Goal: Download file/media

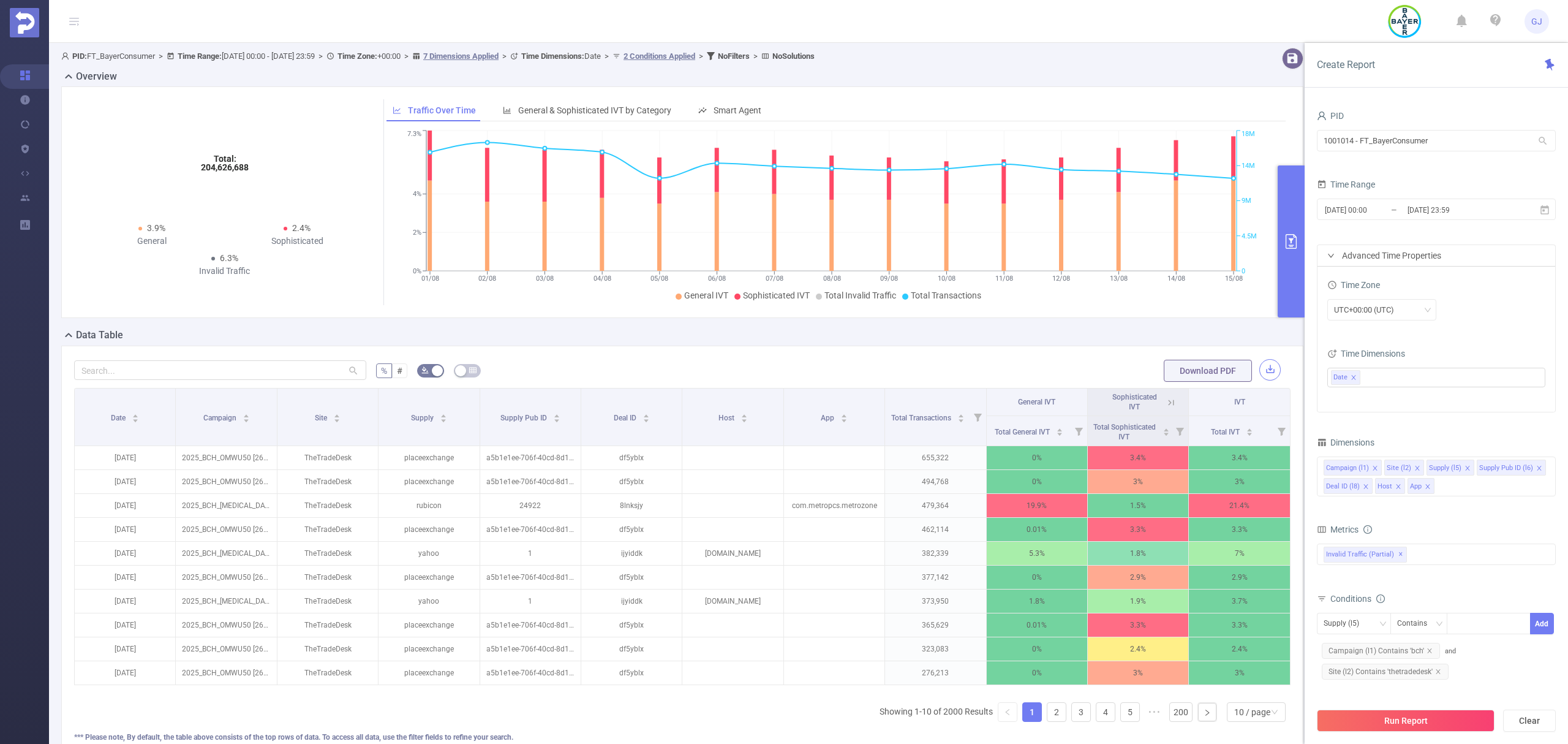
click at [1267, 207] on icon "01/08 02/08 03/08 04/08 05/08 06/08 07/08 08/08 09/08 10/08 11/08 12/08 13/08 1…" at bounding box center [831, 216] width 890 height 178
click at [1260, 371] on button "button" at bounding box center [1270, 370] width 21 height 21
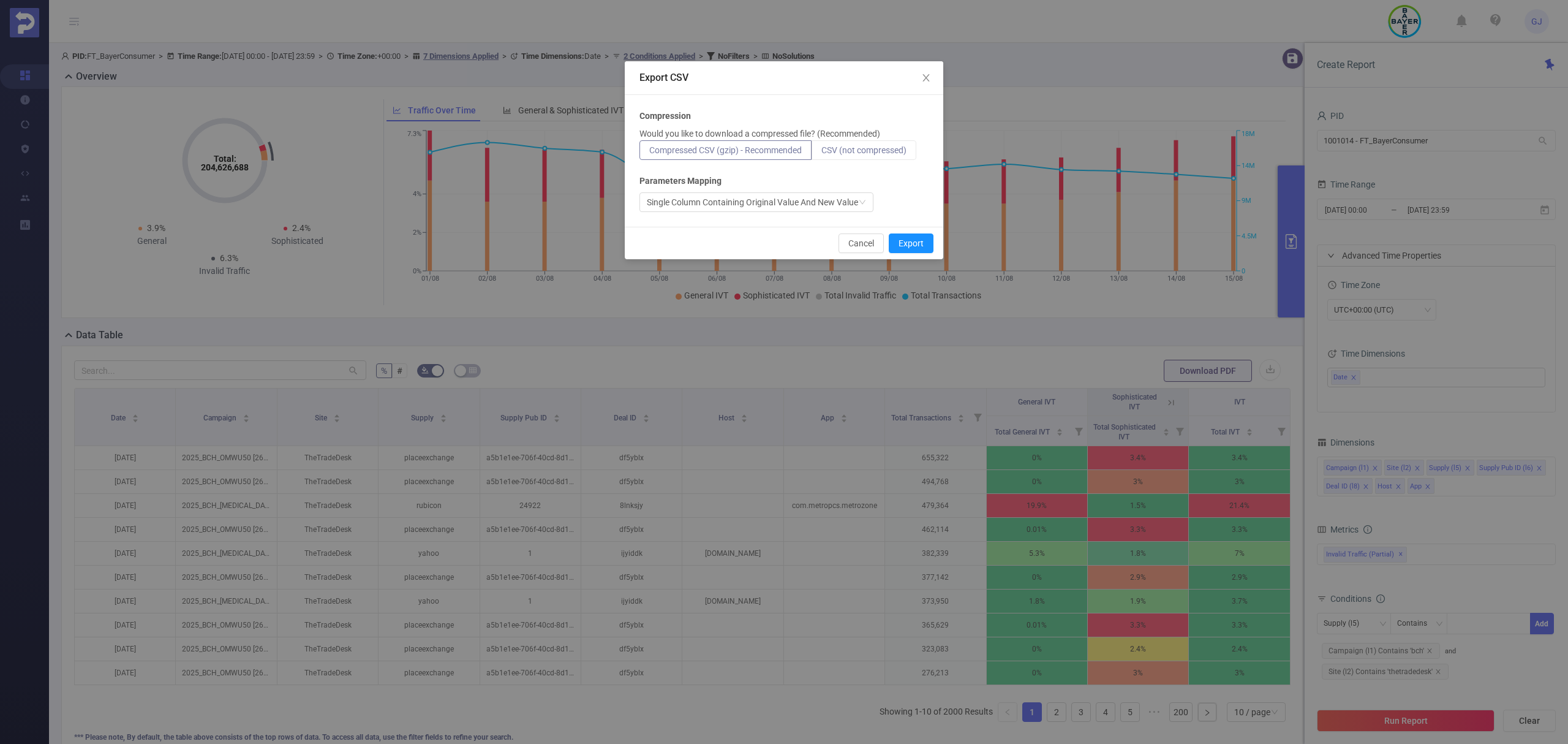
click at [862, 154] on span "CSV (not compressed)" at bounding box center [864, 150] width 85 height 10
click at [822, 154] on input "CSV (not compressed)" at bounding box center [822, 154] width 0 height 0
click at [925, 244] on button "Export" at bounding box center [911, 244] width 45 height 20
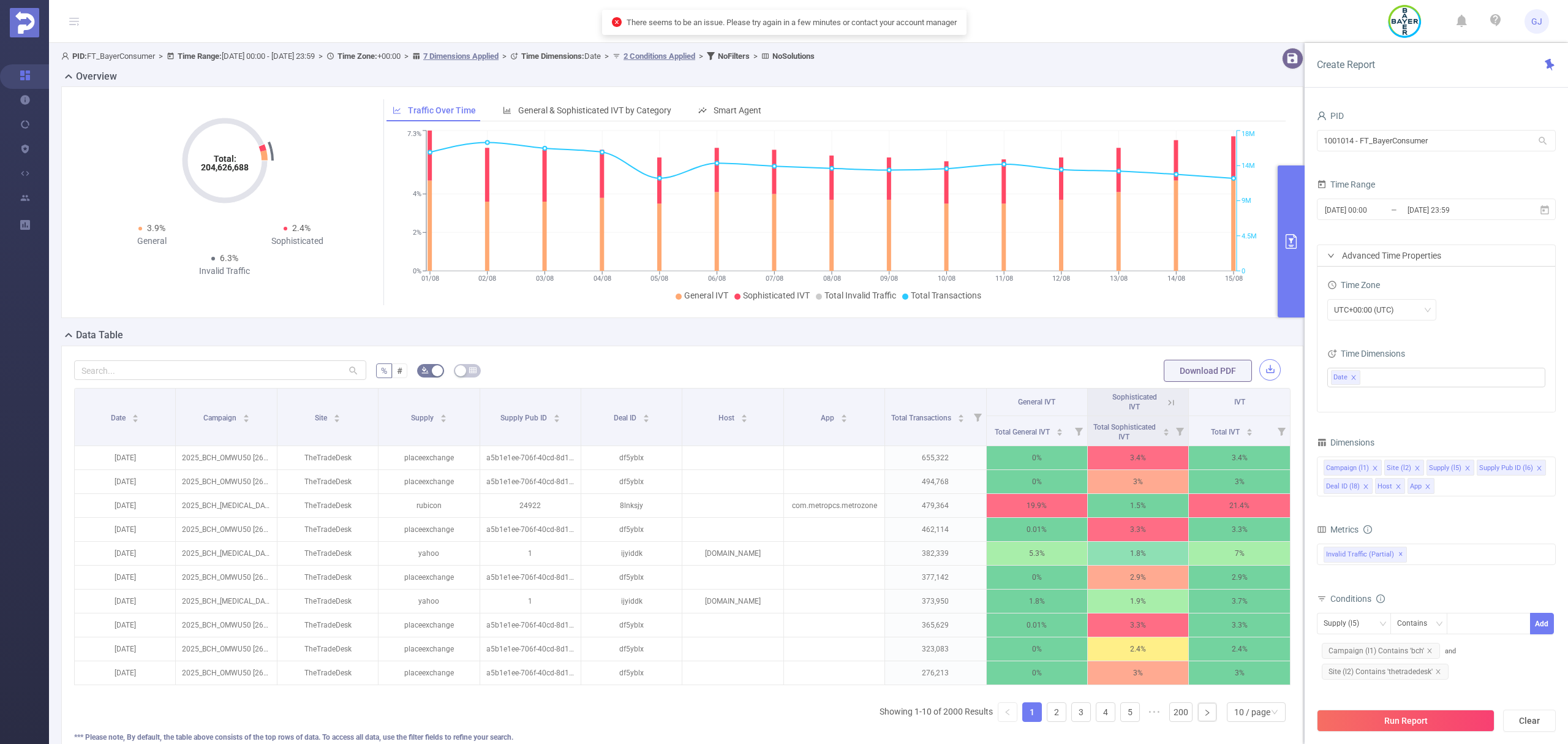
click at [1262, 376] on button "button" at bounding box center [1270, 370] width 21 height 21
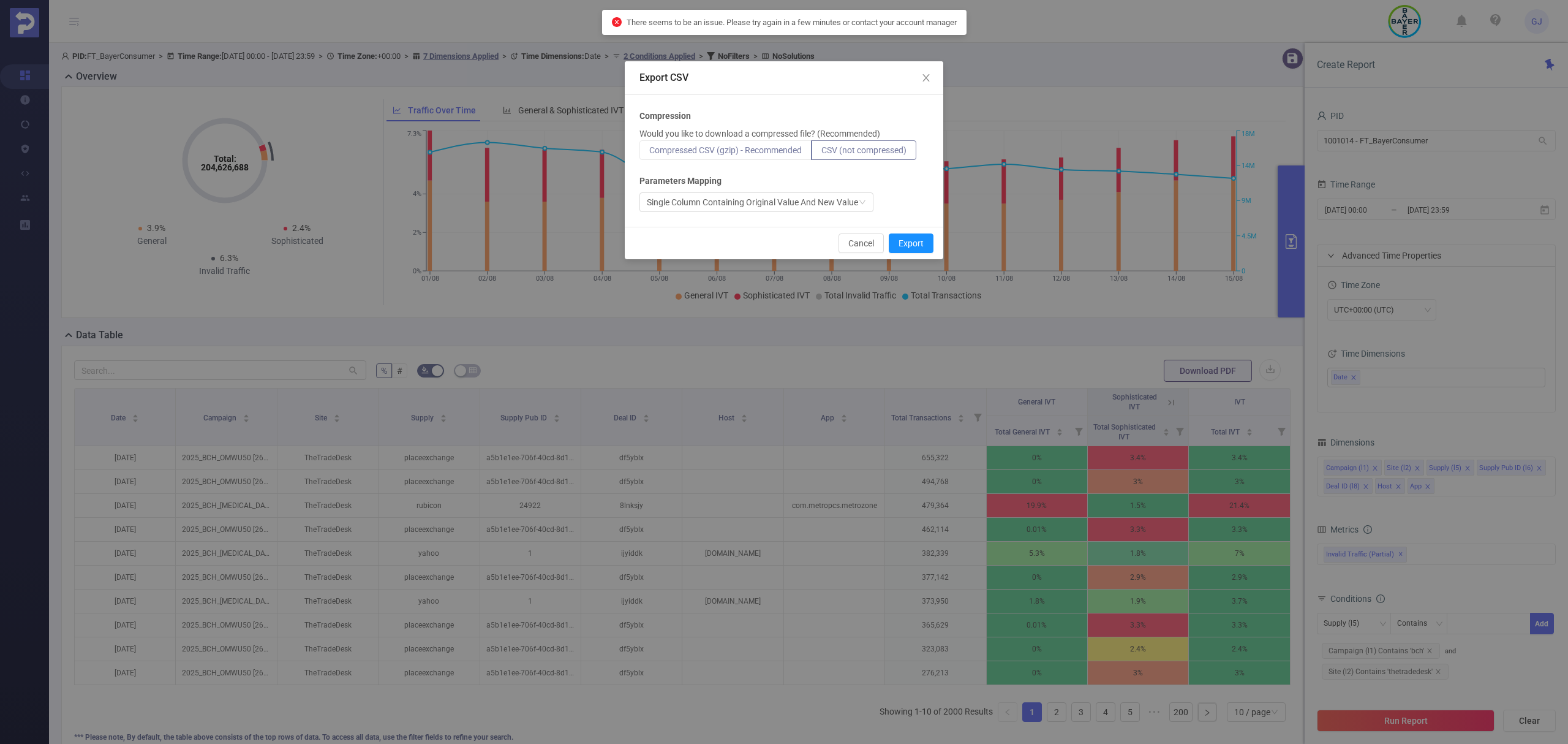
click at [745, 147] on span "Compressed CSV (gzip) - Recommended" at bounding box center [726, 150] width 153 height 10
click at [649, 154] on input "Compressed CSV (gzip) - Recommended" at bounding box center [649, 154] width 0 height 0
click at [909, 248] on button "Export" at bounding box center [911, 244] width 45 height 20
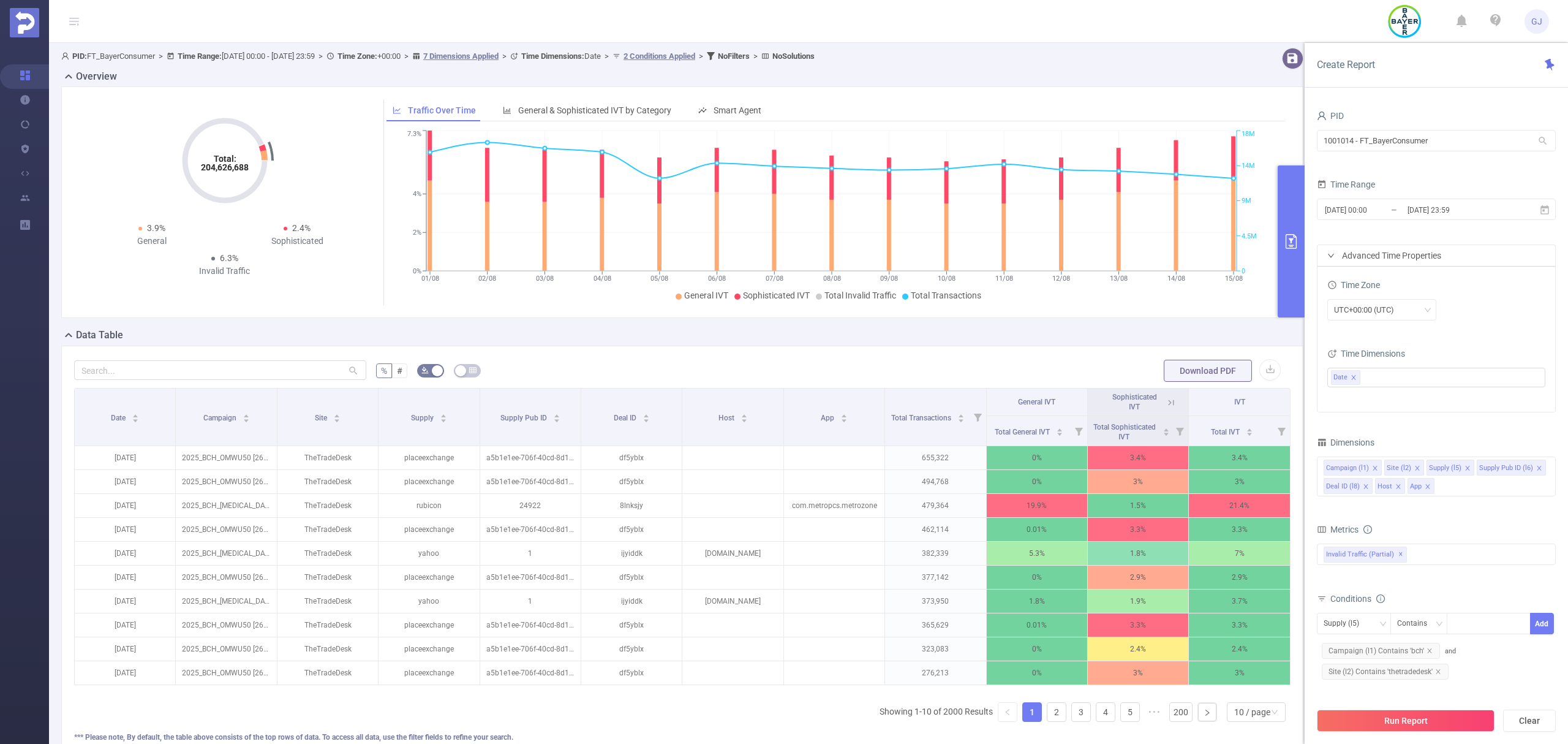
click at [328, 336] on div "Data Table" at bounding box center [687, 336] width 1252 height 17
